Goal: Book appointment/travel/reservation

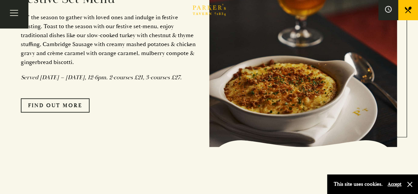
scroll to position [562, 0]
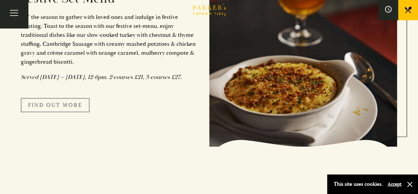
click at [58, 110] on link "FIND OUT MORE" at bounding box center [55, 105] width 69 height 14
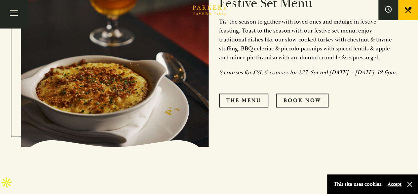
scroll to position [291, 0]
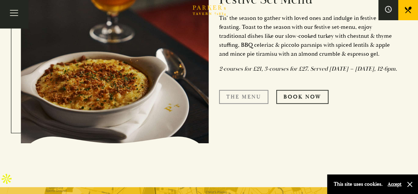
click at [238, 99] on link "The Menu" at bounding box center [243, 97] width 49 height 14
